Goal: Task Accomplishment & Management: Use online tool/utility

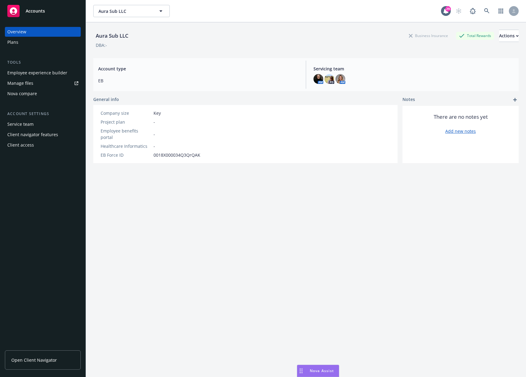
click at [39, 42] on div "Plans" at bounding box center [42, 42] width 71 height 10
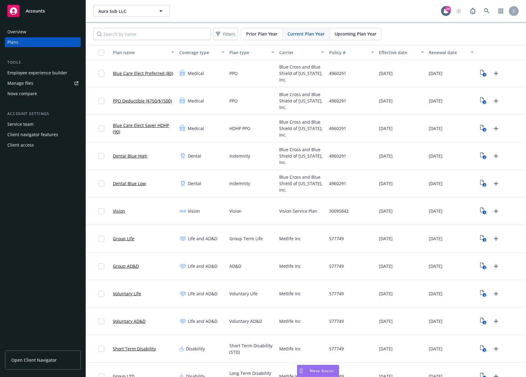
click at [46, 76] on div "Employee experience builder" at bounding box center [37, 73] width 60 height 10
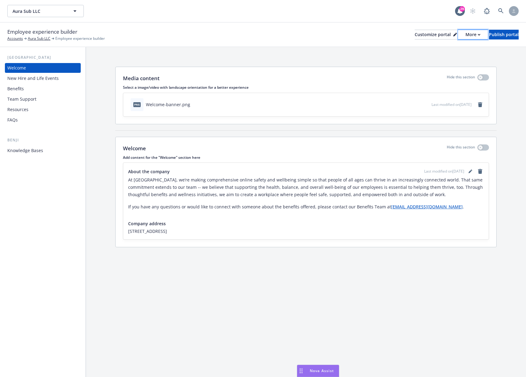
click at [465, 32] on div "More" at bounding box center [472, 34] width 15 height 9
click at [190, 61] on div "Media content Hide this section Select a image/video with landscape orientation…" at bounding box center [306, 158] width 440 height 222
click at [465, 32] on div "More" at bounding box center [472, 34] width 15 height 9
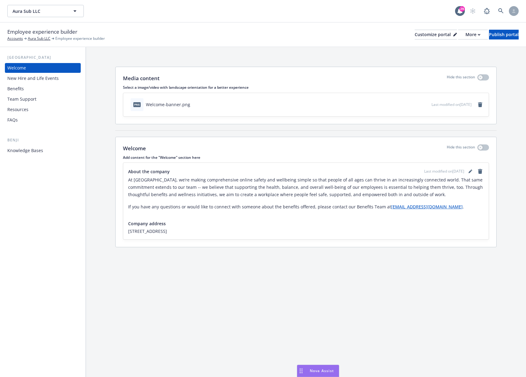
click at [312, 41] on div "Employee experience builder Accounts Aura Sub LLC Employee experience builder C…" at bounding box center [262, 34] width 511 height 13
click at [465, 36] on div "More" at bounding box center [472, 34] width 15 height 9
drag, startPoint x: 188, startPoint y: 43, endPoint x: 186, endPoint y: 40, distance: 3.7
click at [187, 43] on div "Employee experience builder Accounts Aura Sub LLC Employee experience builder C…" at bounding box center [263, 35] width 526 height 24
click at [465, 37] on div "More" at bounding box center [472, 34] width 15 height 9
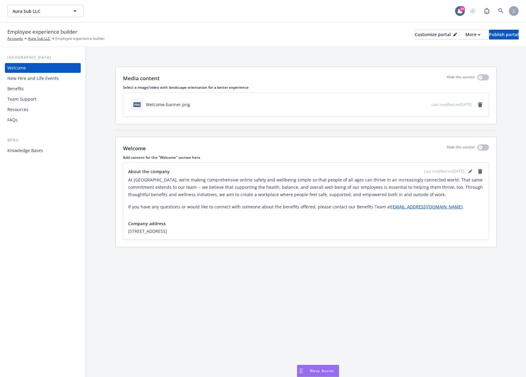
click at [326, 61] on div "Media content Hide this section Select a image/video with landscape orientation…" at bounding box center [306, 158] width 440 height 222
click at [465, 36] on div "More" at bounding box center [472, 34] width 15 height 9
